Goal: Transaction & Acquisition: Purchase product/service

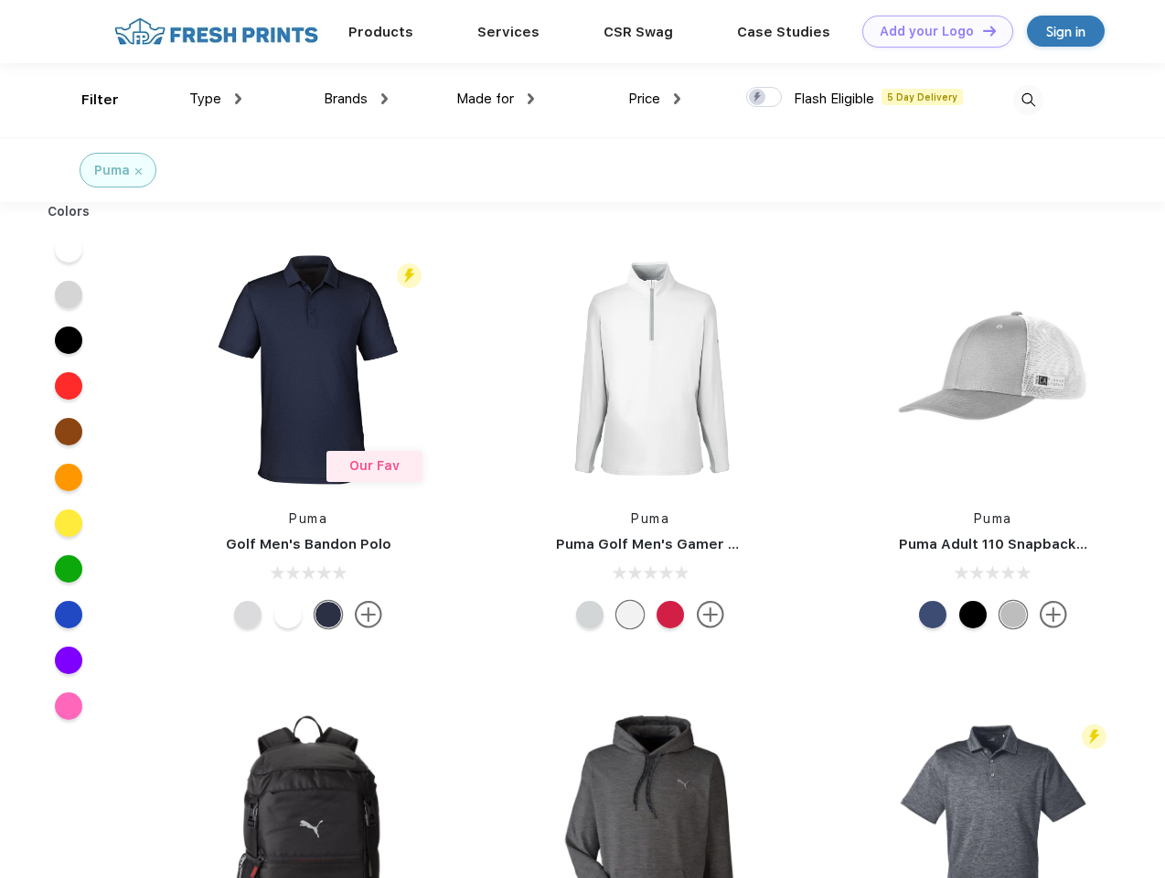
click at [931, 31] on link "Add your Logo Design Tool" at bounding box center [937, 32] width 151 height 32
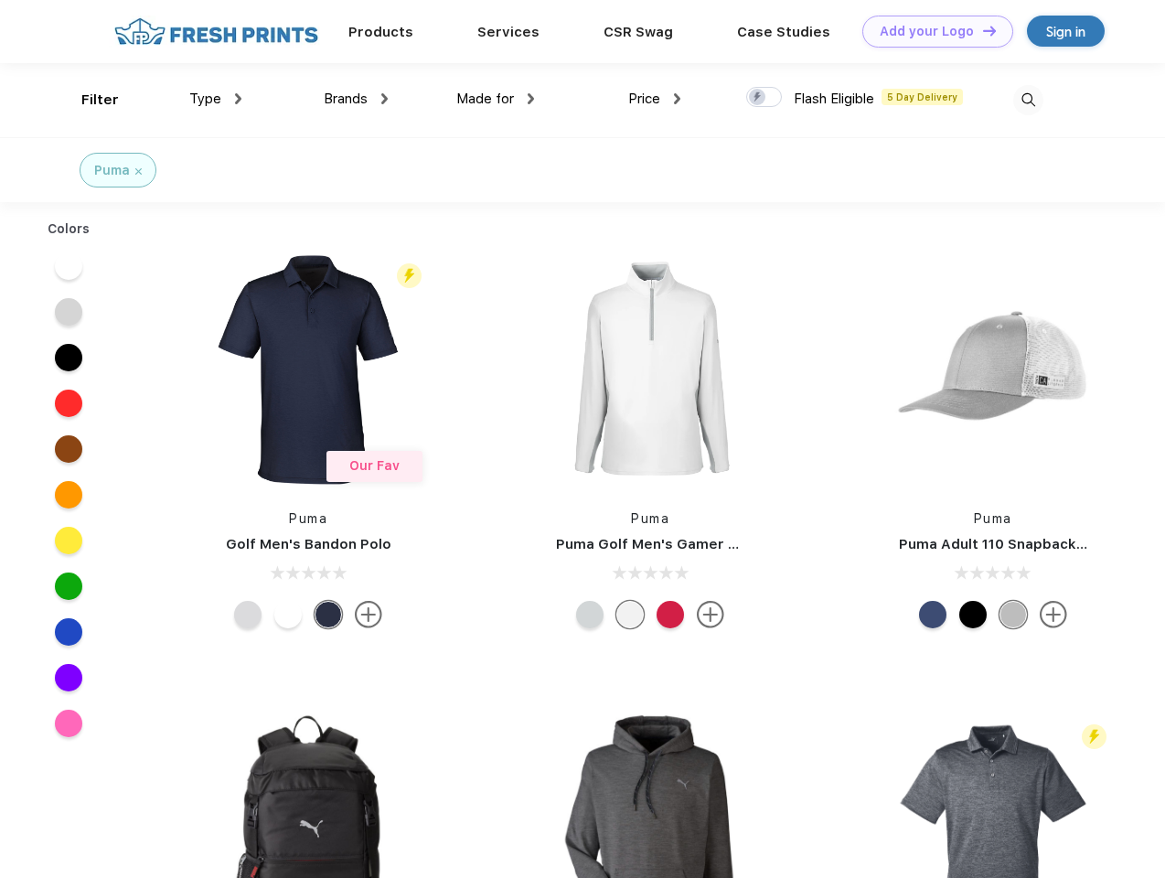
click at [0, 0] on div "Design Tool" at bounding box center [0, 0] width 0 height 0
click at [981, 30] on link "Add your Logo Design Tool" at bounding box center [937, 32] width 151 height 32
click at [88, 100] on div "Filter" at bounding box center [99, 100] width 37 height 21
click at [216, 99] on span "Type" at bounding box center [205, 99] width 32 height 16
click at [356, 99] on span "Brands" at bounding box center [346, 99] width 44 height 16
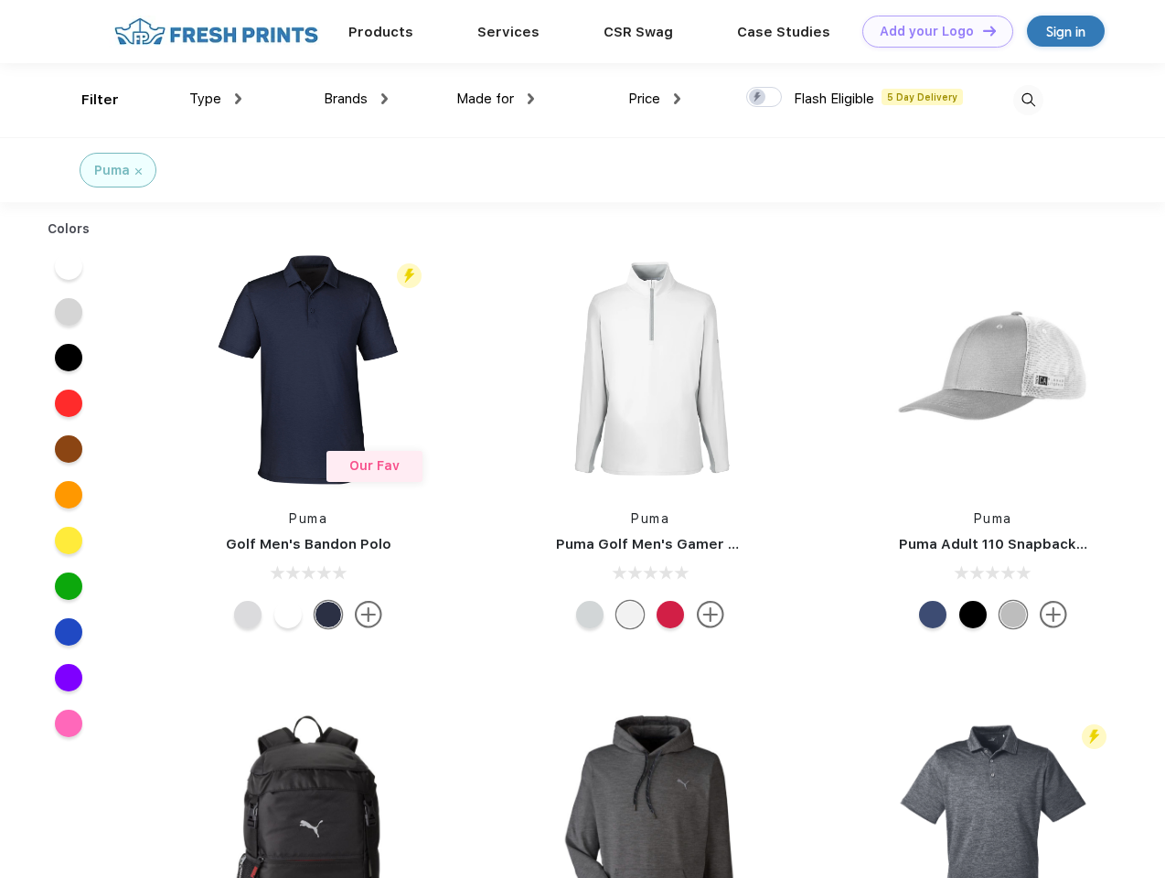
click at [495, 99] on span "Made for" at bounding box center [485, 99] width 58 height 16
click at [655, 99] on span "Price" at bounding box center [644, 99] width 32 height 16
click at [764, 98] on div at bounding box center [764, 97] width 36 height 20
click at [758, 98] on input "checkbox" at bounding box center [752, 92] width 12 height 12
click at [1028, 100] on img at bounding box center [1028, 100] width 30 height 30
